Goal: Task Accomplishment & Management: Manage account settings

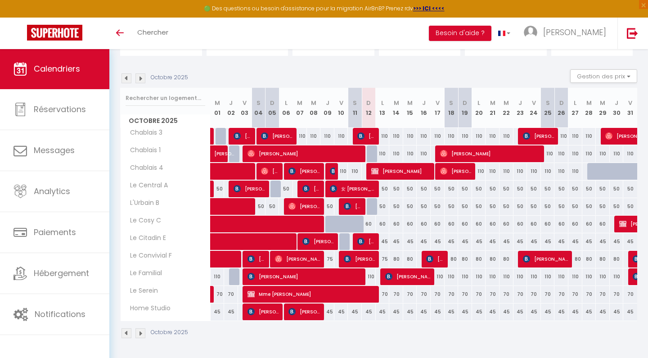
scroll to position [77, 0]
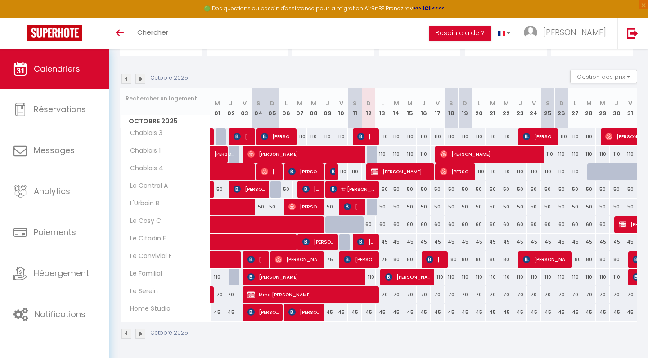
click at [126, 79] on img at bounding box center [127, 79] width 10 height 10
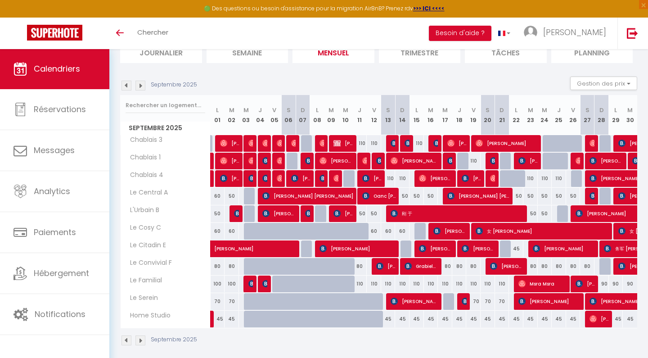
scroll to position [73, 0]
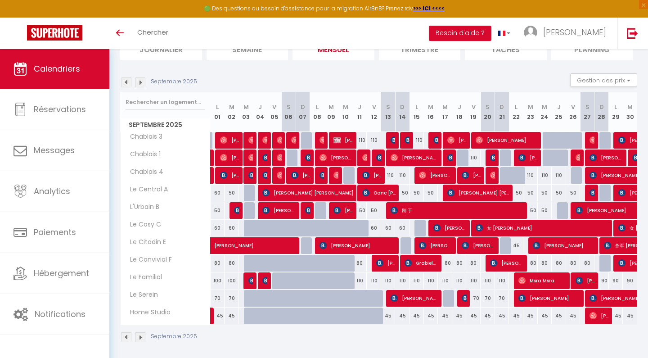
click at [278, 193] on span "[PERSON_NAME] [PERSON_NAME]" at bounding box center [307, 192] width 91 height 17
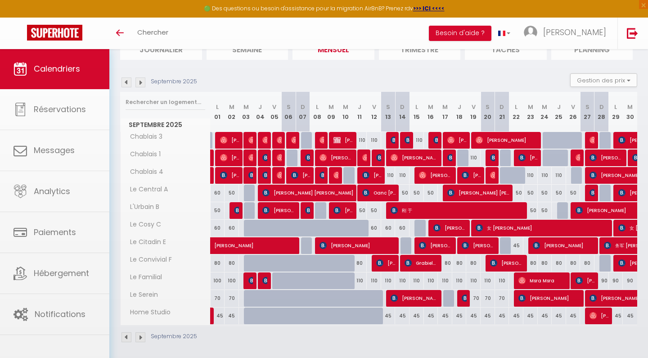
select select "OK"
select select "KO"
select select "0"
select select "1"
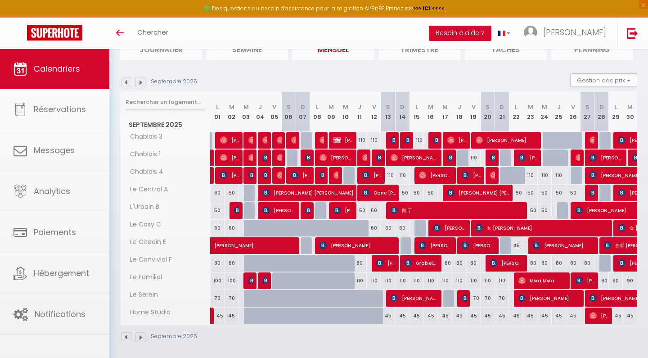
select select
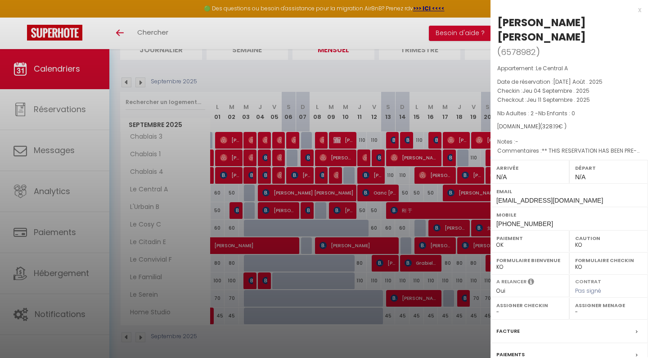
click at [278, 193] on div at bounding box center [324, 179] width 648 height 358
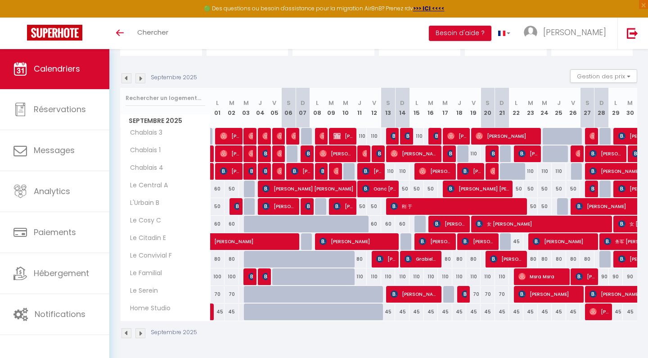
scroll to position [77, 0]
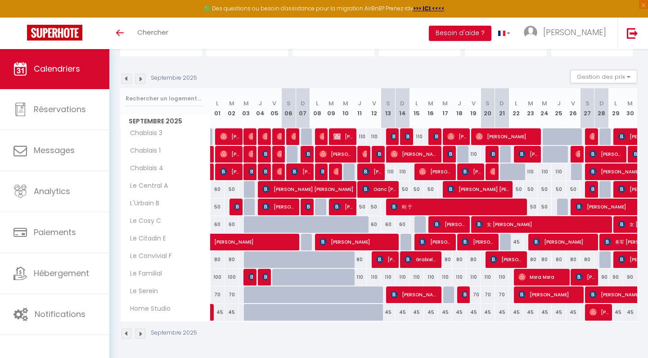
click at [142, 78] on img at bounding box center [141, 79] width 10 height 10
